Goal: Information Seeking & Learning: Learn about a topic

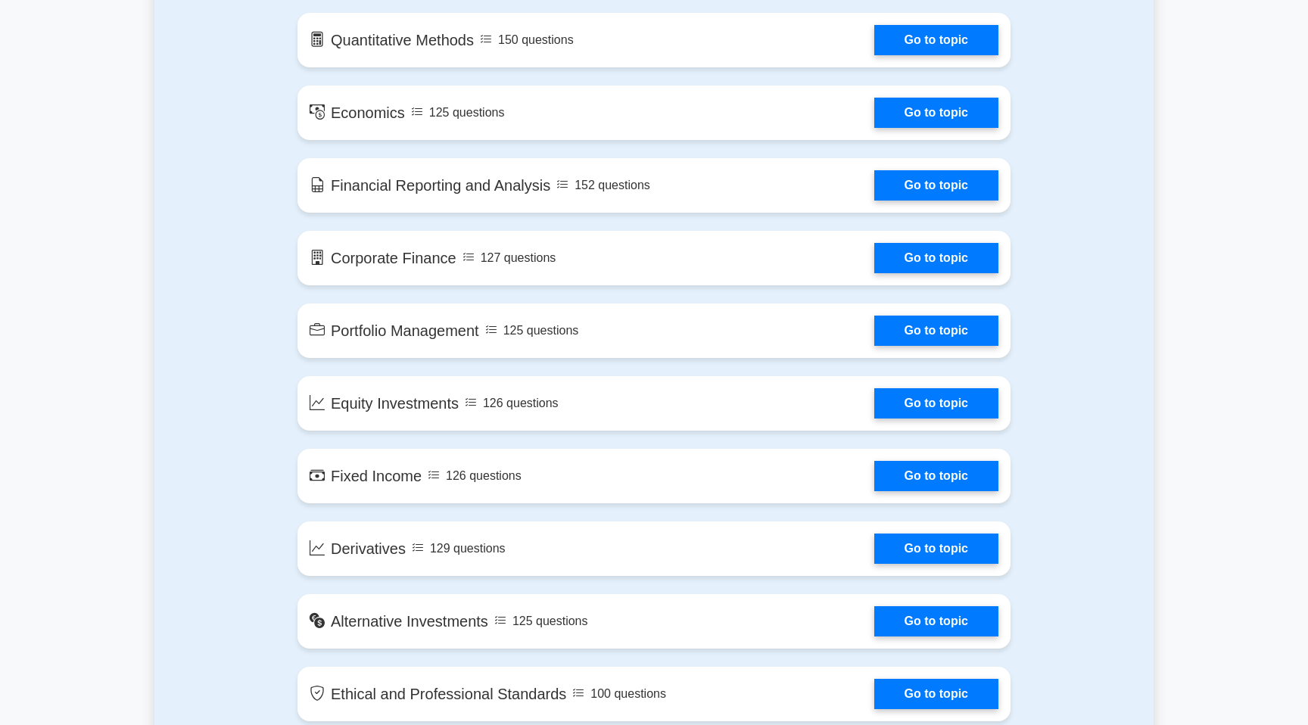
scroll to position [813, 0]
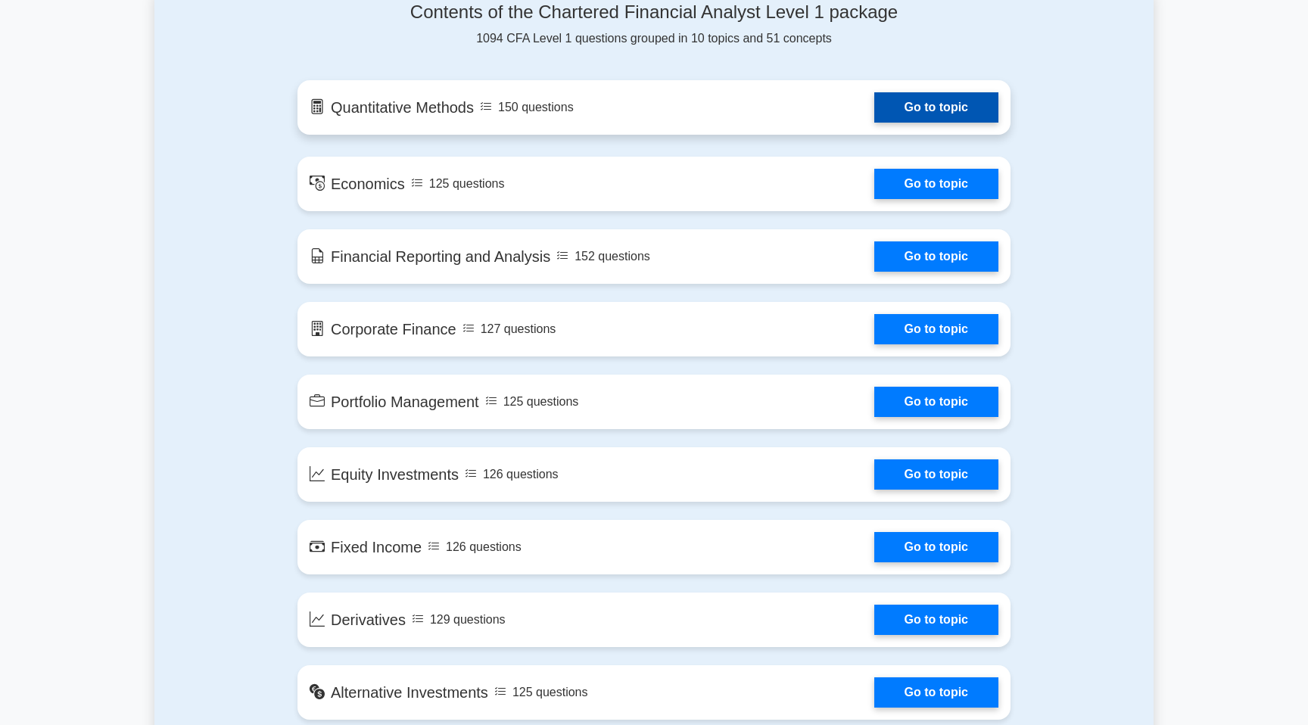
click at [896, 122] on link "Go to topic" at bounding box center [936, 107] width 124 height 30
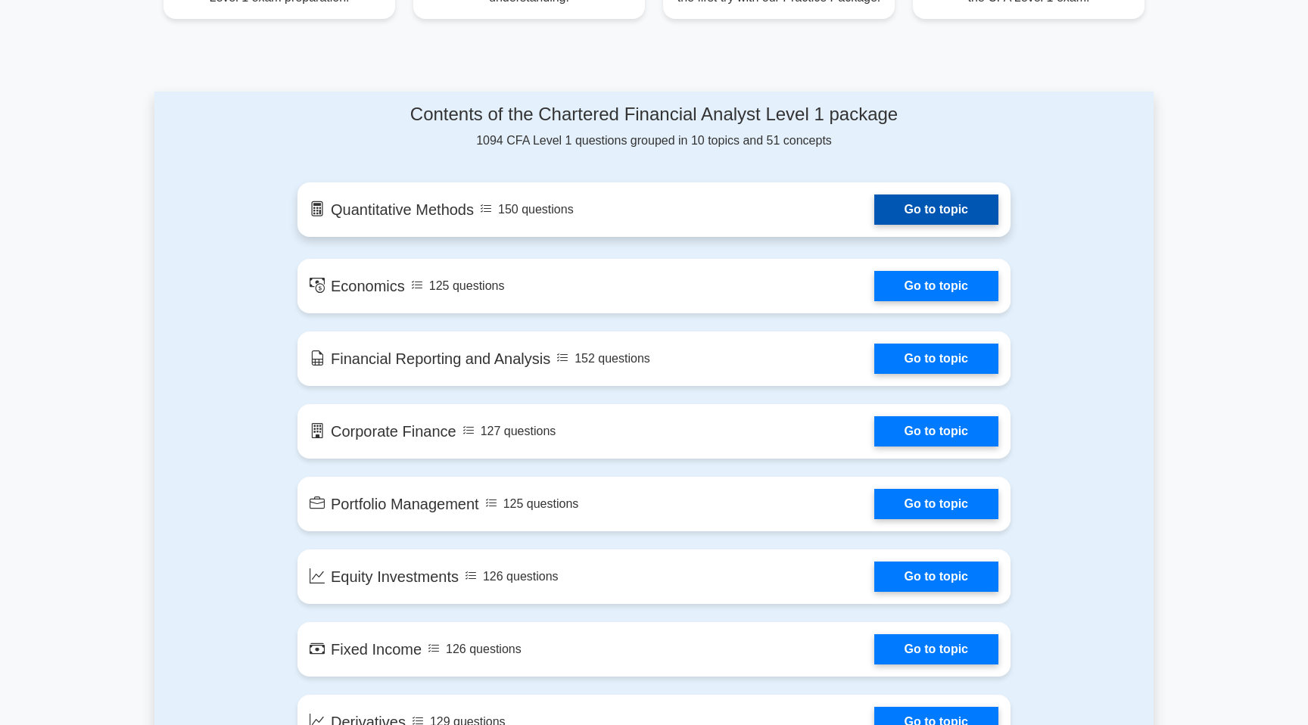
scroll to position [715, 0]
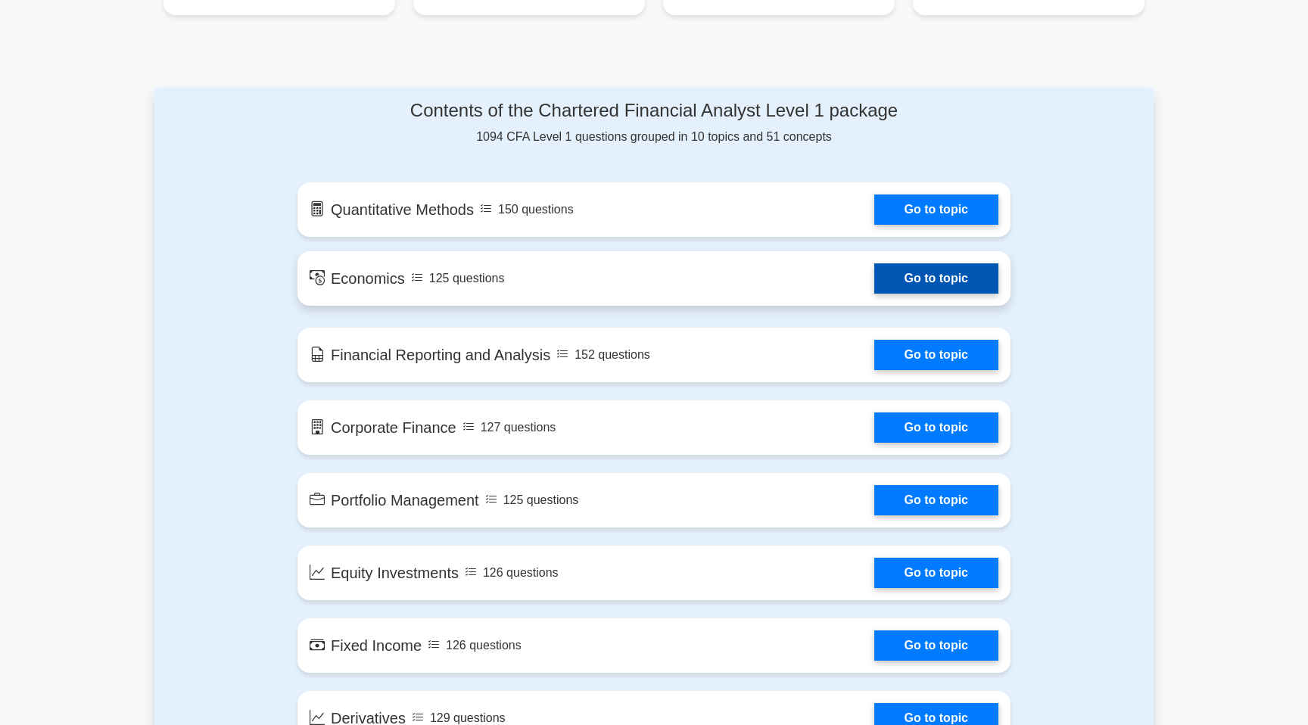
click at [874, 266] on link "Go to topic" at bounding box center [936, 278] width 124 height 30
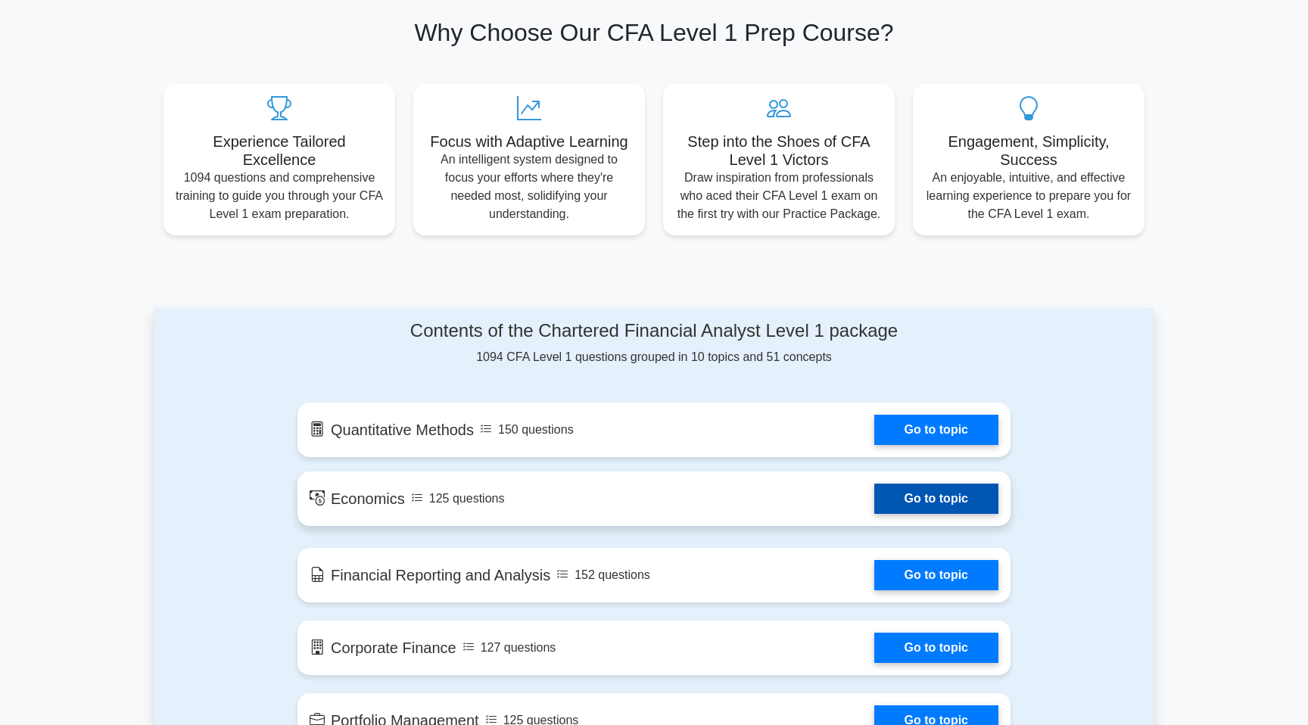
scroll to position [0, 0]
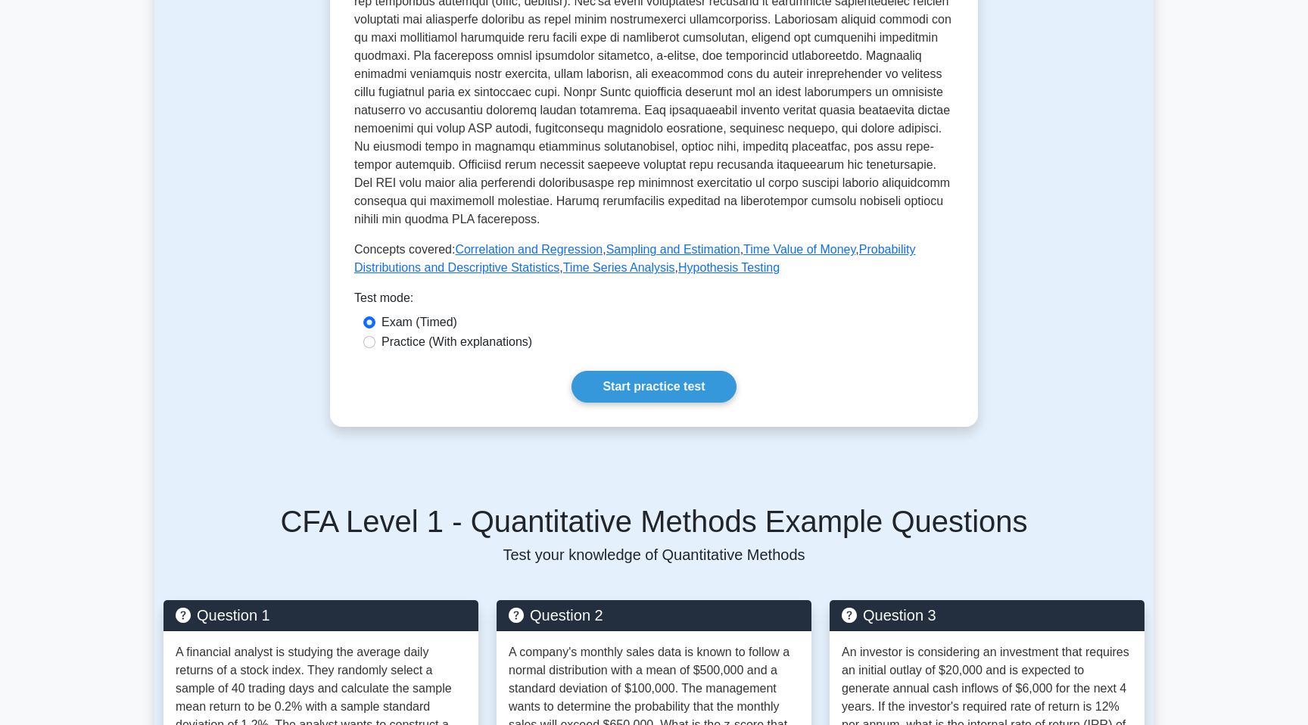
scroll to position [494, 0]
click at [500, 349] on label "Practice (With explanations)" at bounding box center [457, 343] width 151 height 18
click at [376, 349] on input "Practice (With explanations)" at bounding box center [369, 343] width 12 height 12
radio input "true"
click at [616, 388] on link "Start practice test" at bounding box center [654, 388] width 164 height 32
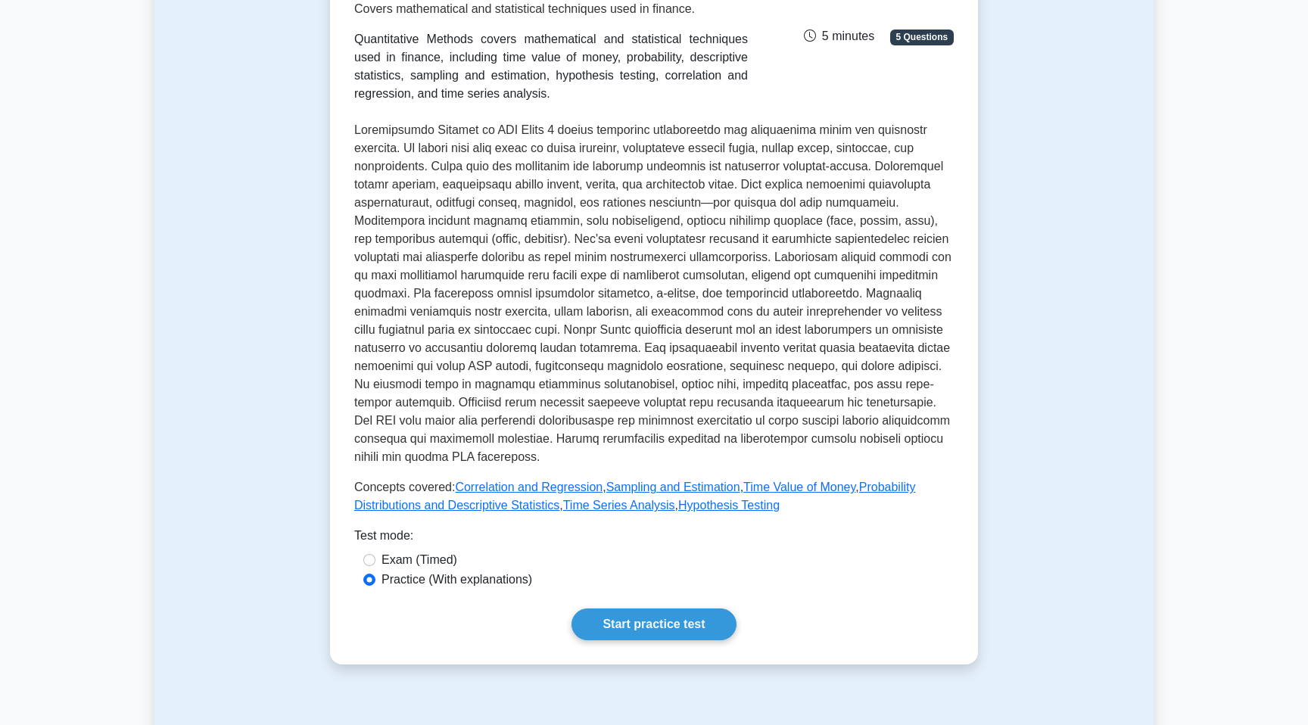
scroll to position [0, 0]
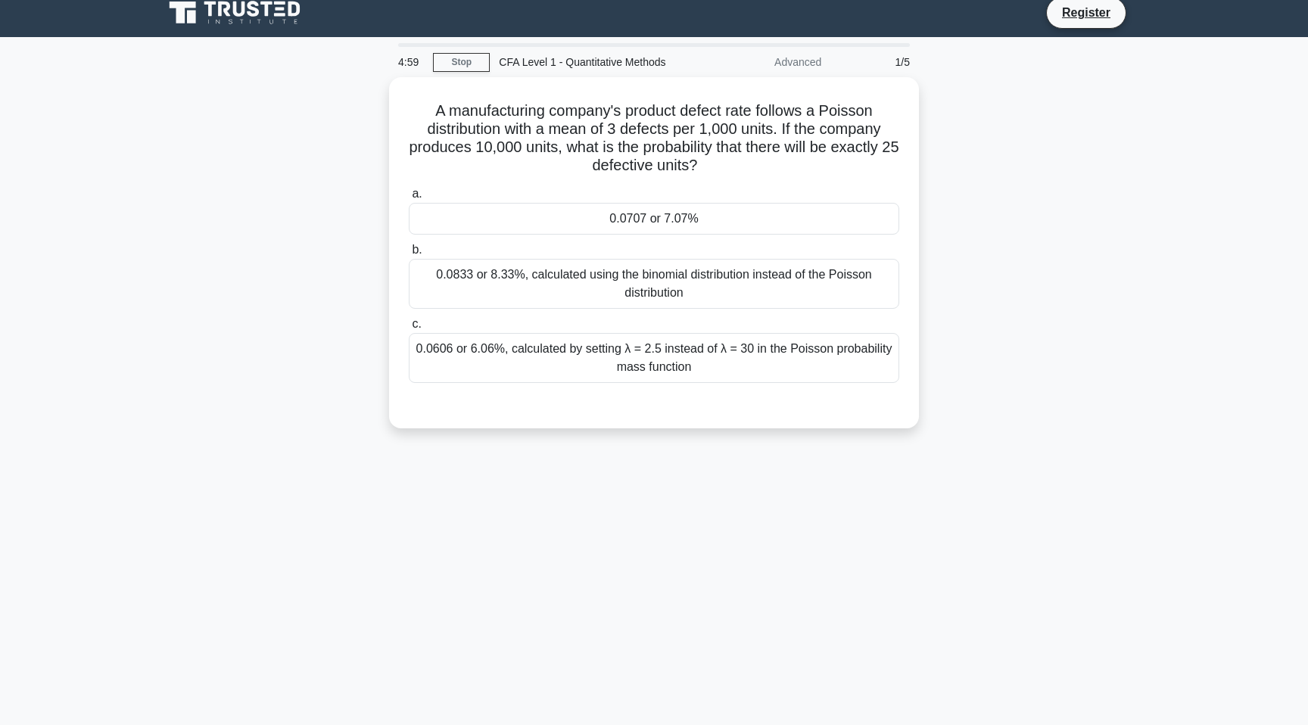
scroll to position [10, 0]
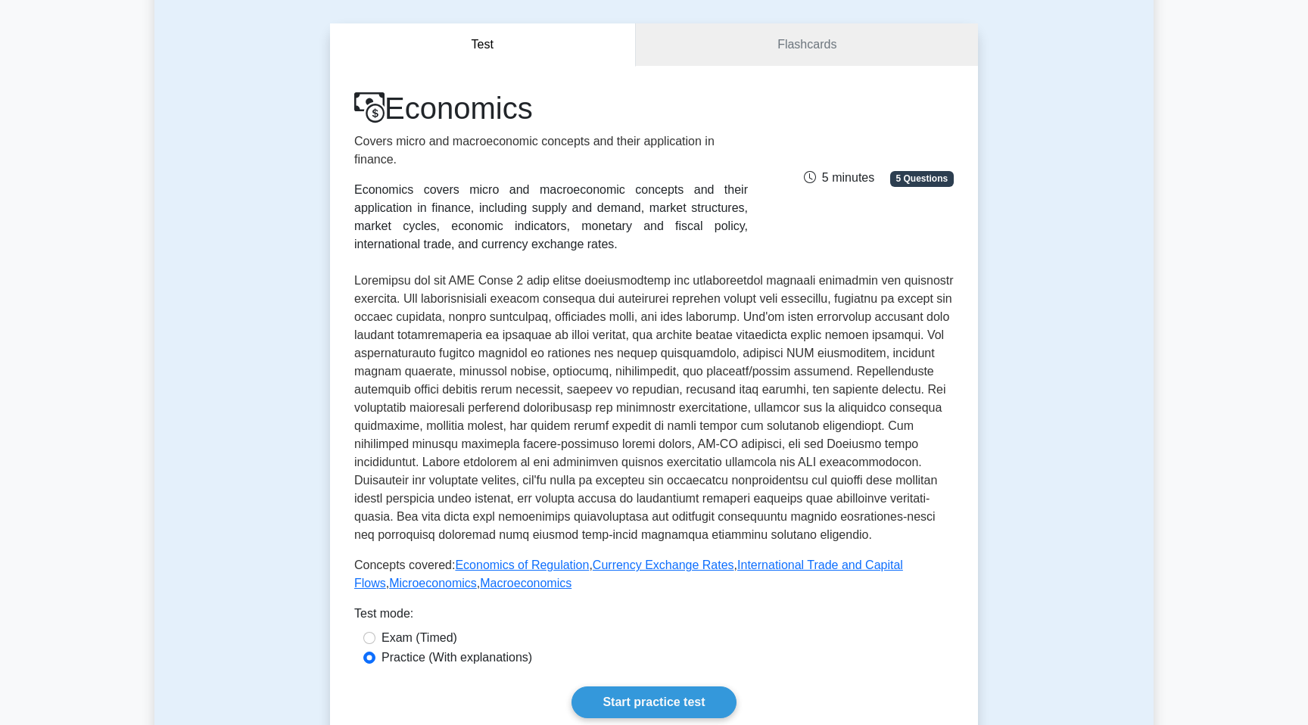
scroll to position [123, 0]
click at [800, 57] on link "Flashcards" at bounding box center [807, 46] width 342 height 43
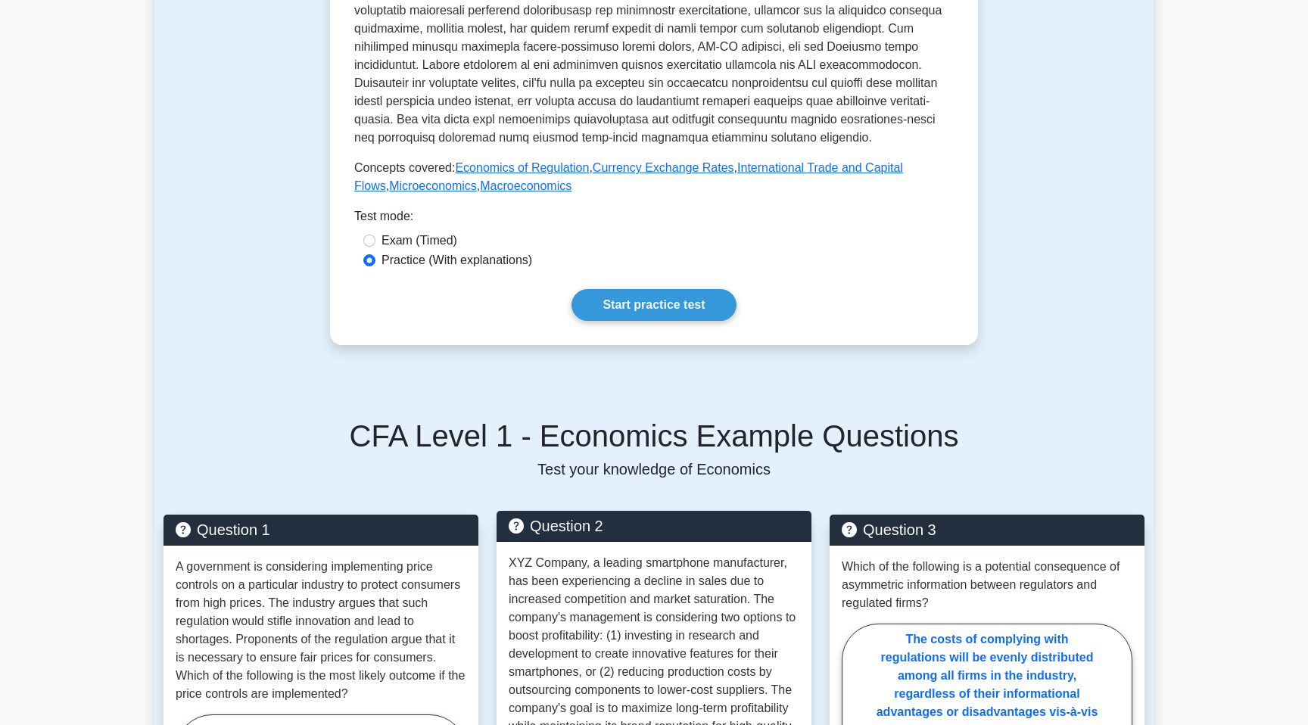
scroll to position [0, 0]
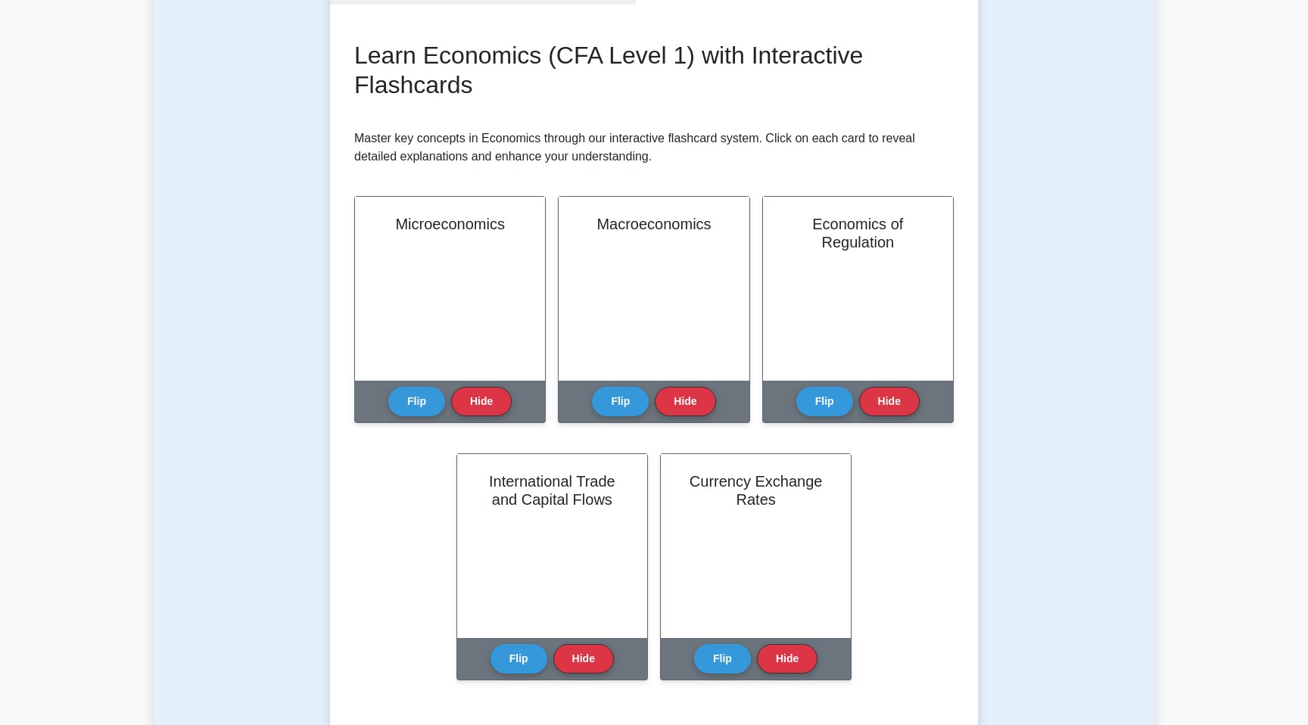
scroll to position [206, 0]
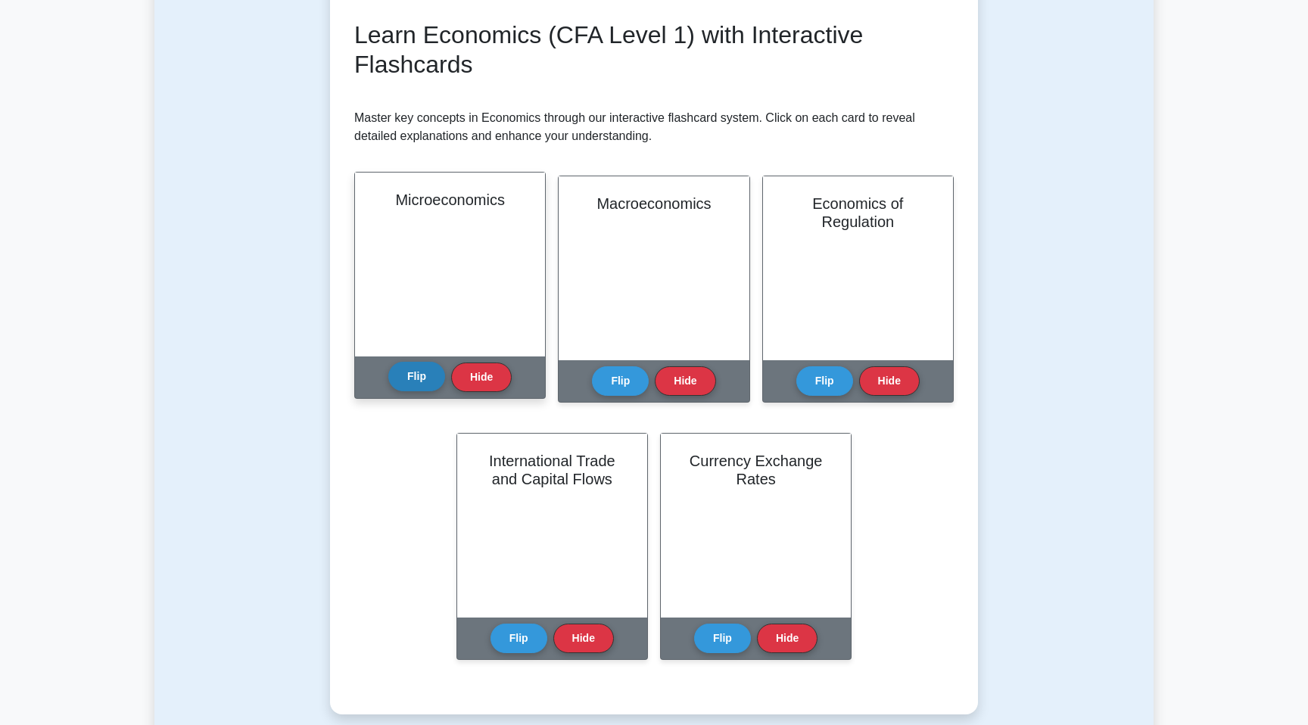
click at [427, 367] on button "Flip" at bounding box center [416, 377] width 57 height 30
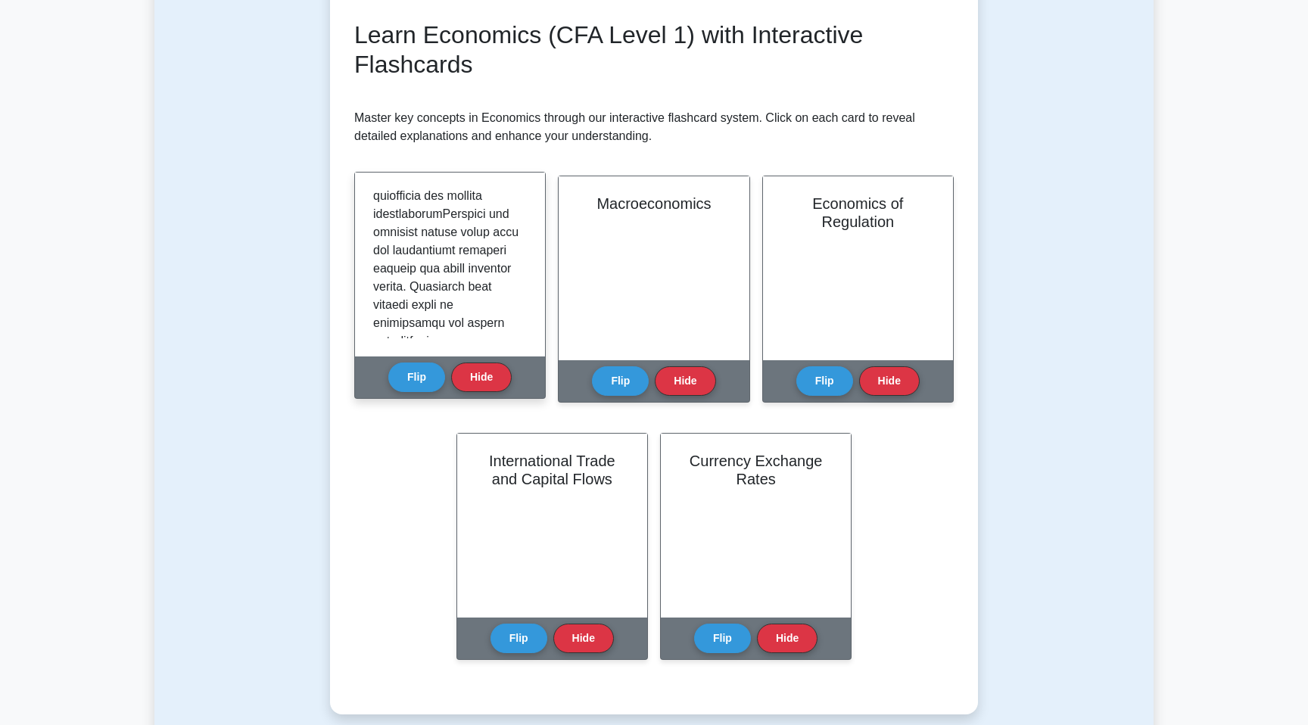
scroll to position [965, 0]
